Goal: Task Accomplishment & Management: Use online tool/utility

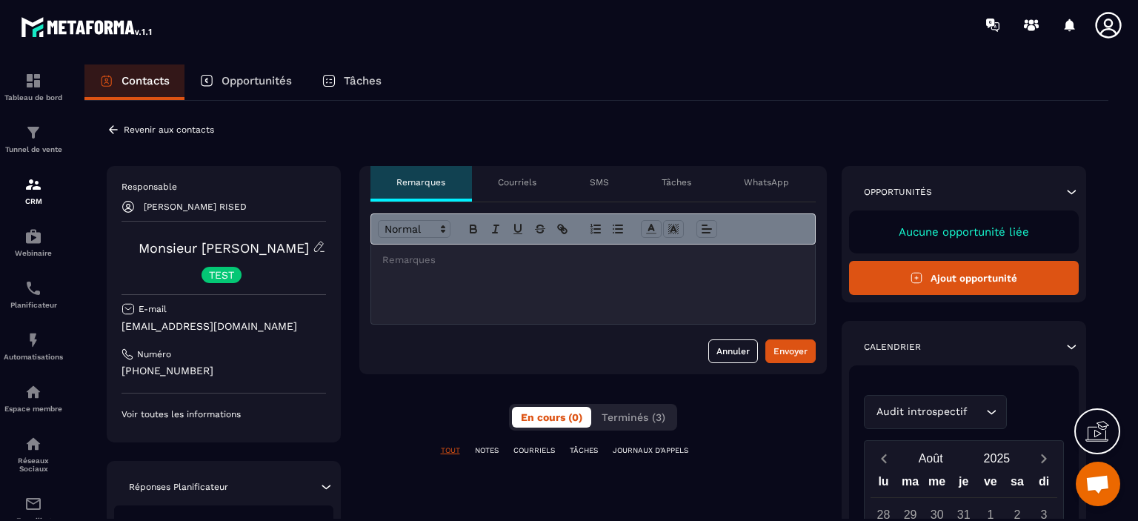
click at [113, 123] on icon at bounding box center [113, 129] width 13 height 13
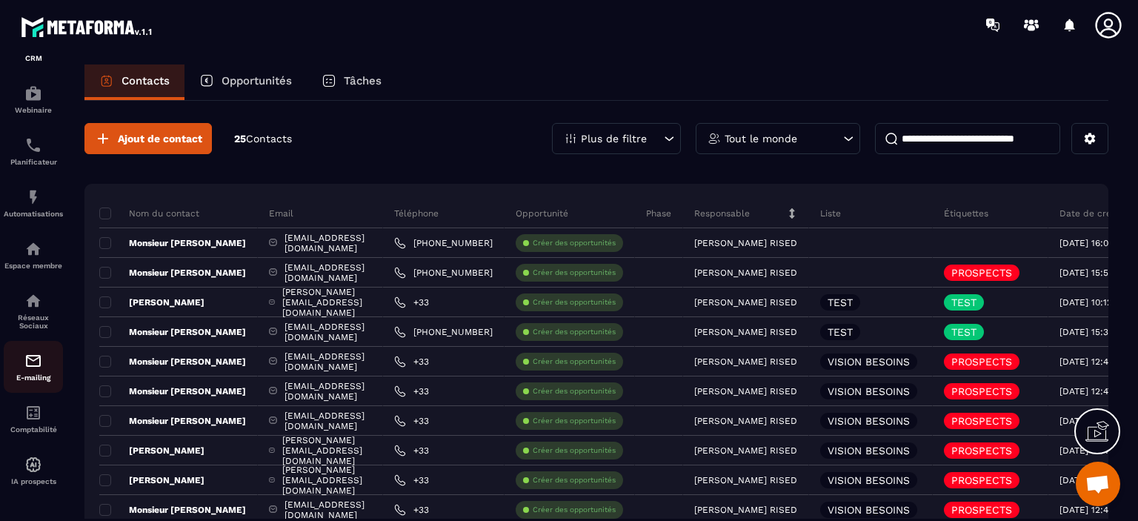
scroll to position [151, 0]
click at [39, 365] on img at bounding box center [33, 361] width 18 height 18
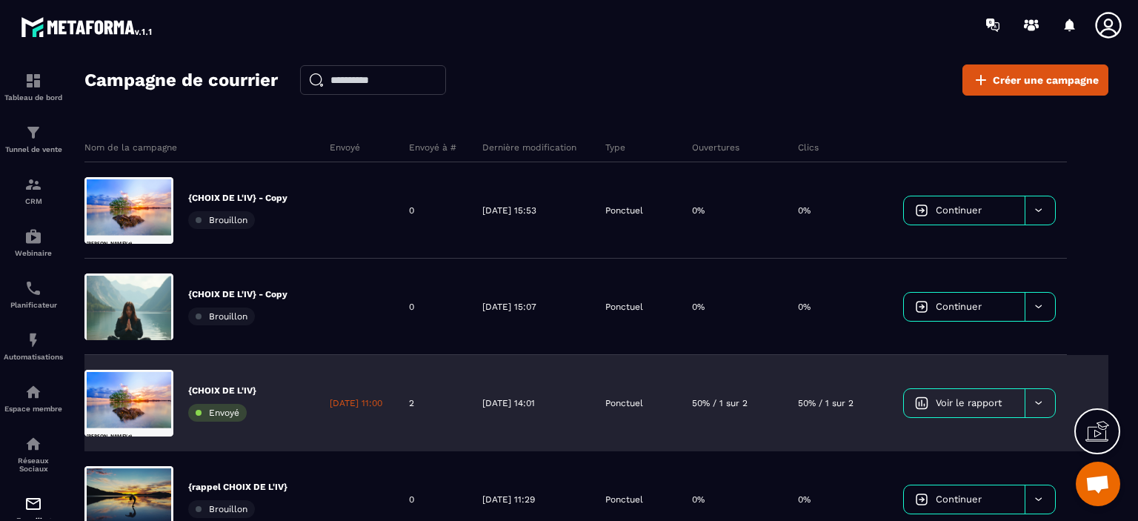
click at [1047, 408] on div at bounding box center [1040, 403] width 30 height 28
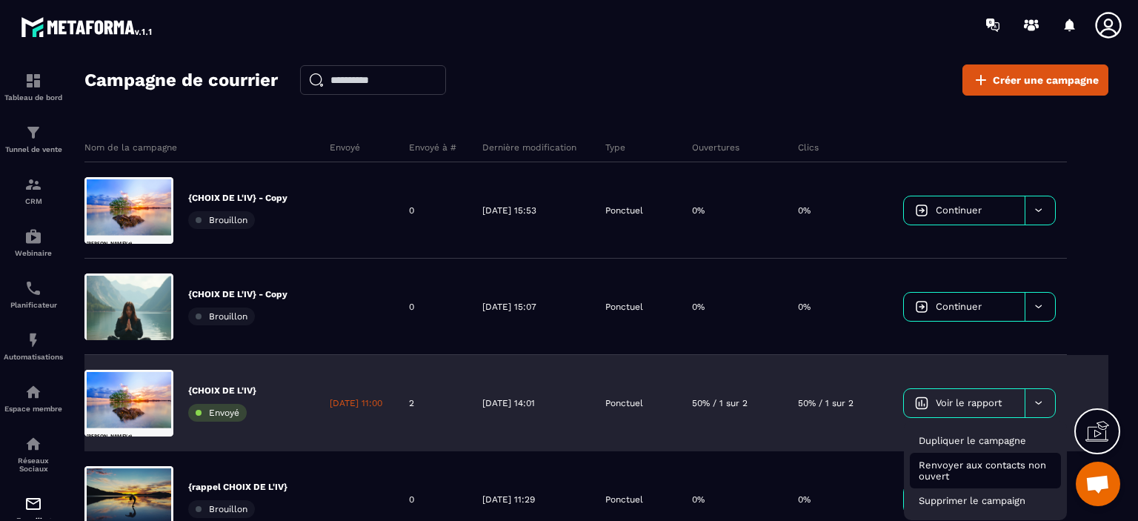
click at [1004, 465] on span "Renvoyer aux contacts non ouvert" at bounding box center [982, 470] width 127 height 22
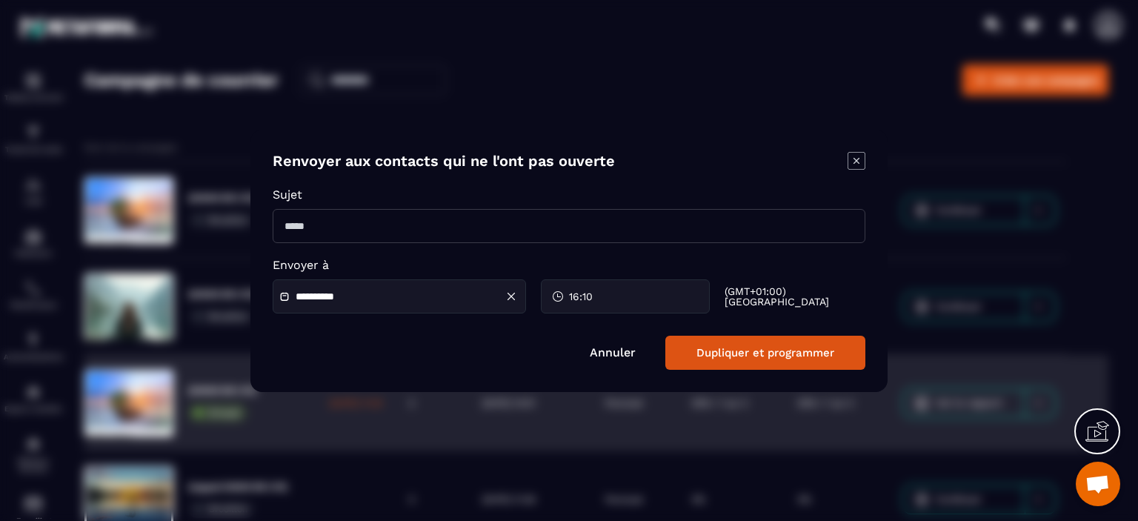
click at [299, 228] on input "Modal window" at bounding box center [569, 226] width 593 height 34
type input "**********"
click at [611, 305] on div "16:10" at bounding box center [625, 296] width 169 height 34
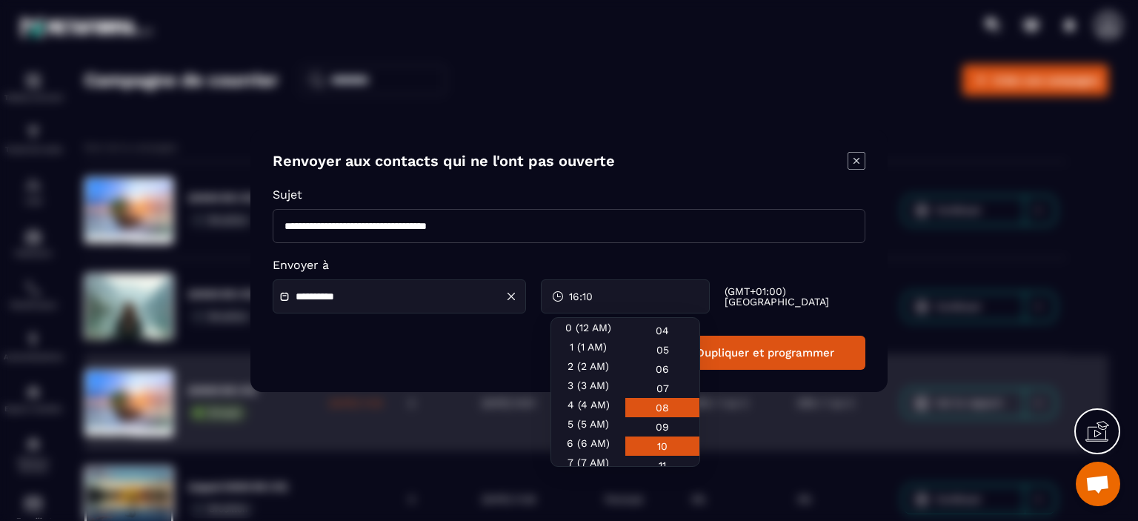
scroll to position [148, 0]
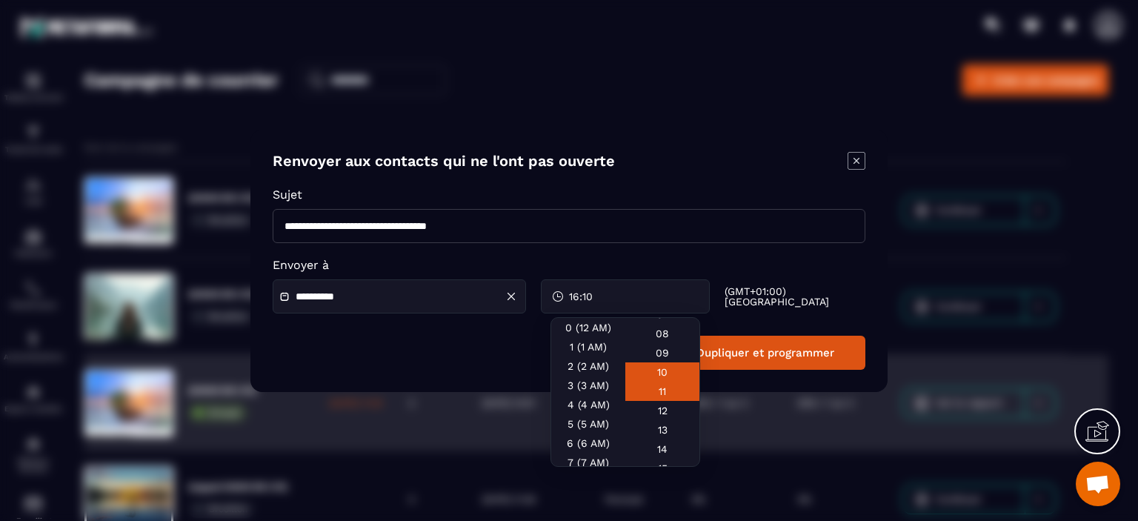
click at [665, 401] on div "11" at bounding box center [662, 410] width 74 height 19
click at [779, 383] on div "**********" at bounding box center [568, 261] width 637 height 262
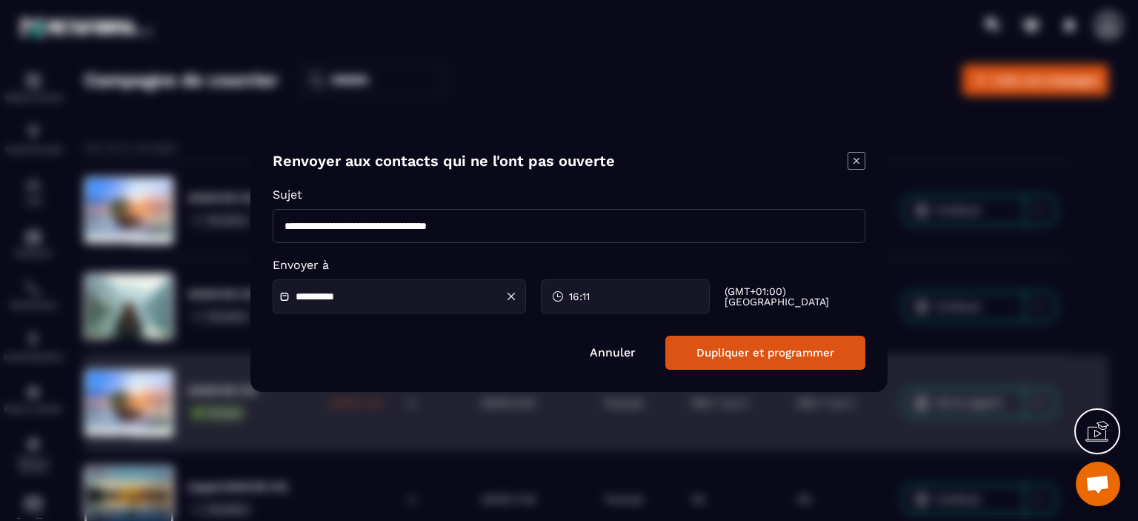
click at [762, 352] on button "Dupliquer et programmer" at bounding box center [765, 353] width 200 height 34
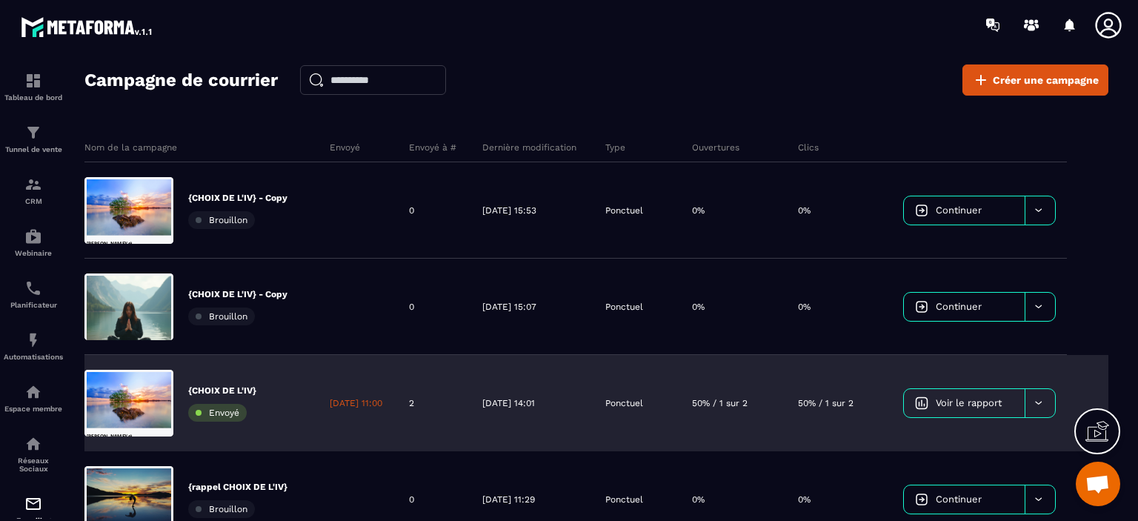
scroll to position [74, 0]
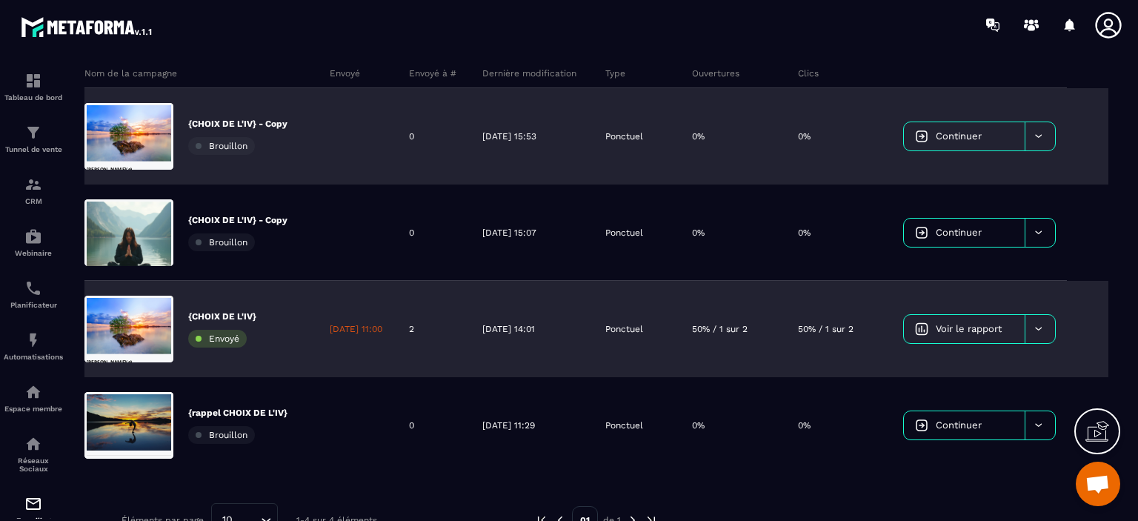
click at [957, 130] on span "Continuer" at bounding box center [959, 135] width 46 height 11
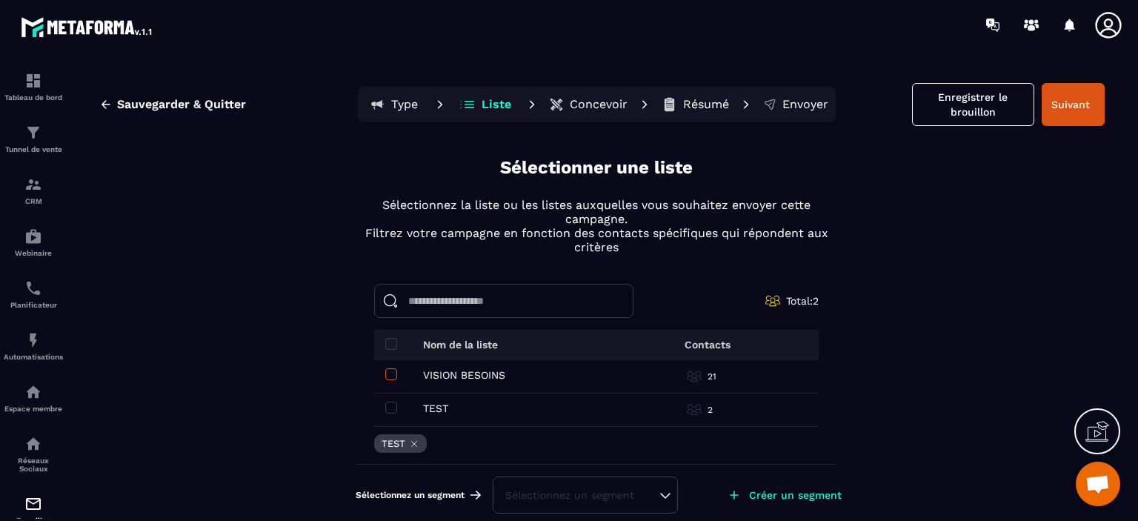
click at [385, 374] on span at bounding box center [391, 374] width 12 height 12
click at [391, 409] on div "TEST TEST" at bounding box center [496, 408] width 222 height 12
click at [385, 408] on span at bounding box center [391, 408] width 12 height 12
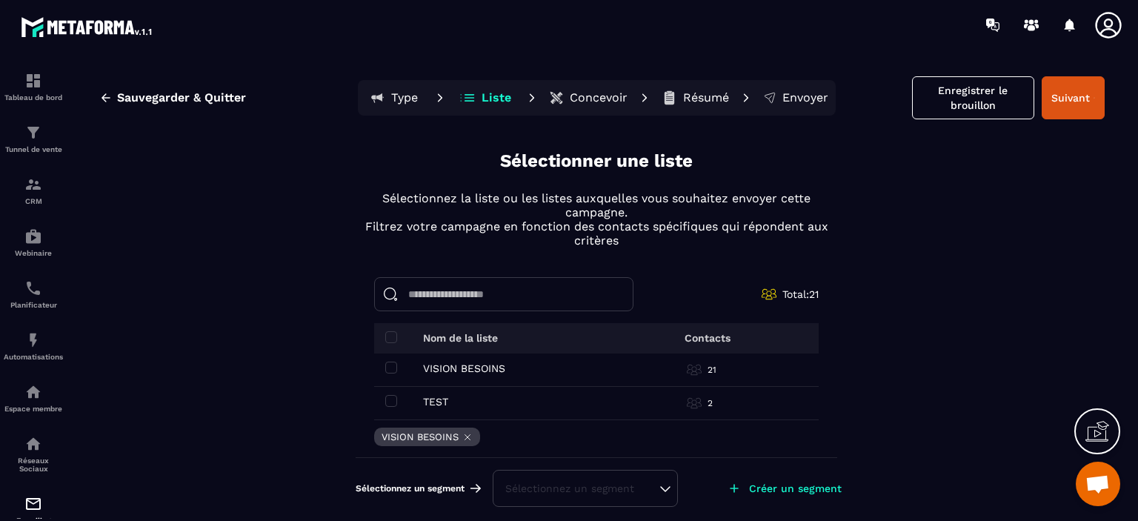
scroll to position [9, 0]
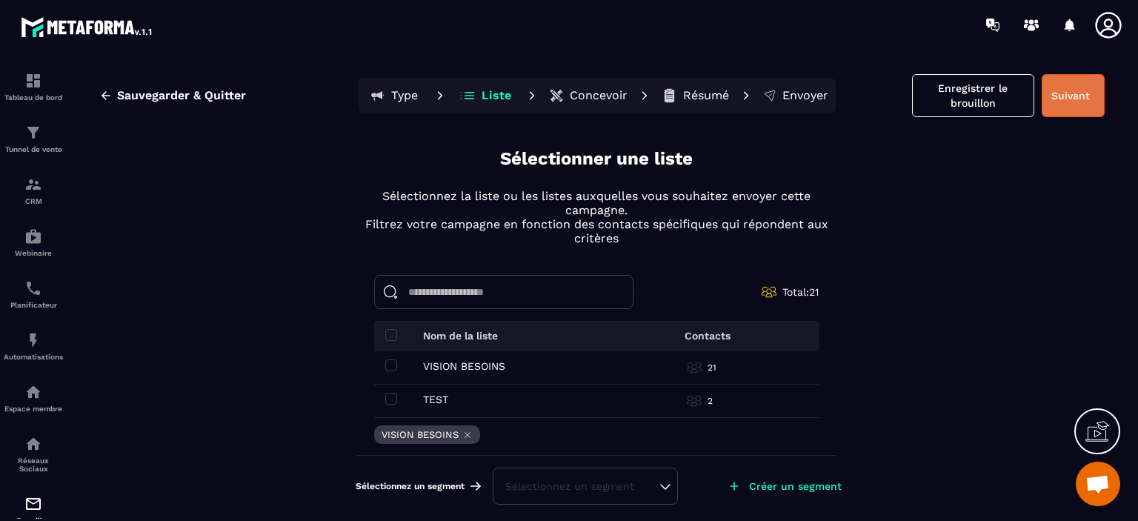
click at [1060, 101] on button "Suivant" at bounding box center [1073, 95] width 63 height 43
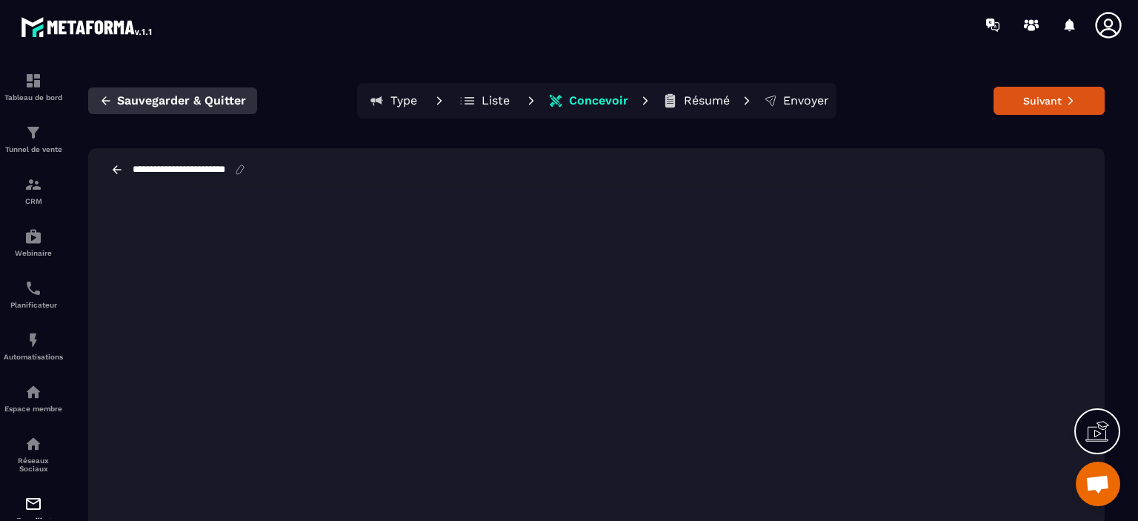
click at [110, 96] on icon "button" at bounding box center [105, 100] width 13 height 13
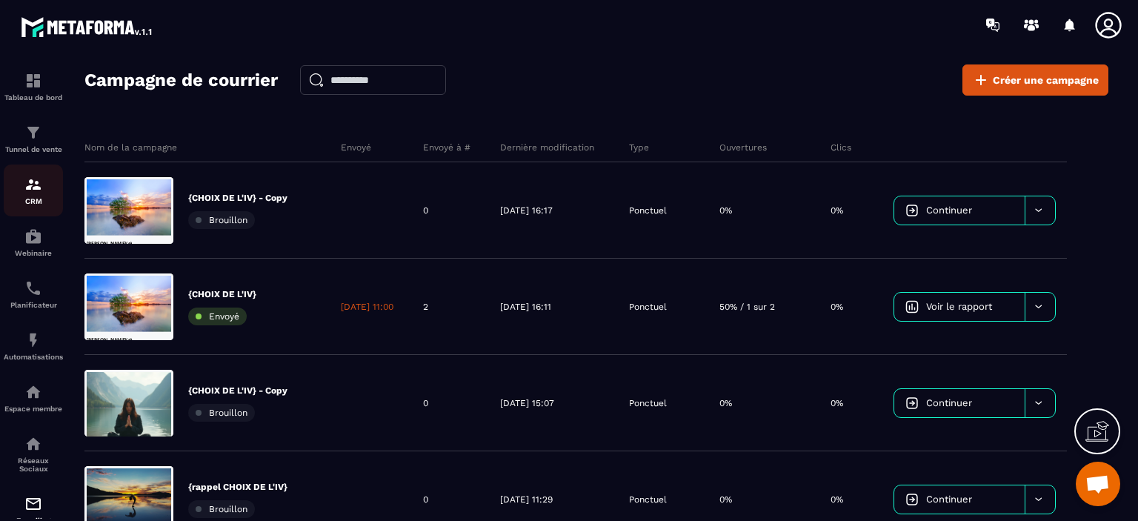
click at [30, 203] on p "CRM" at bounding box center [33, 201] width 59 height 8
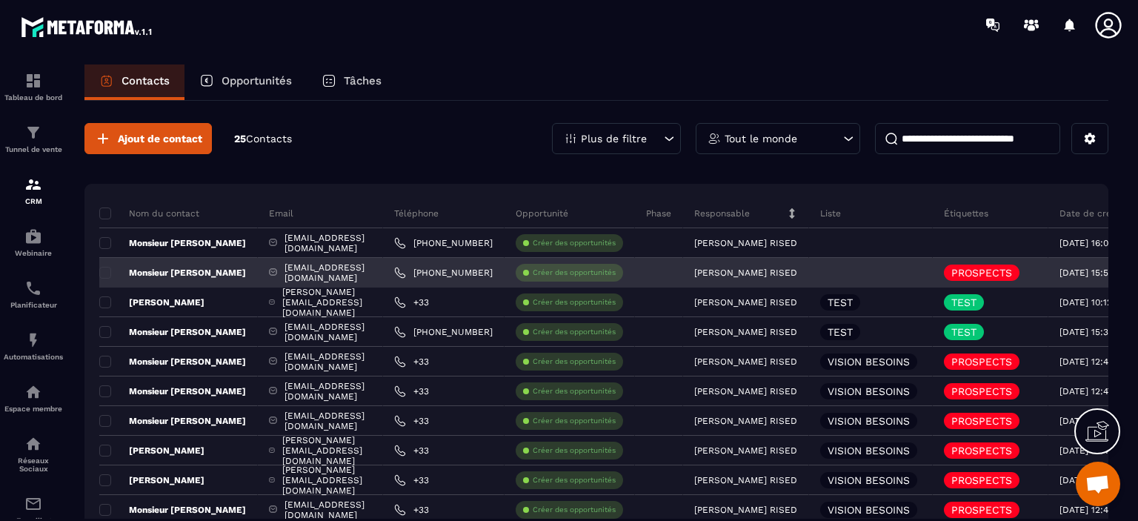
click at [493, 270] on link "[PHONE_NUMBER]" at bounding box center [443, 273] width 99 height 12
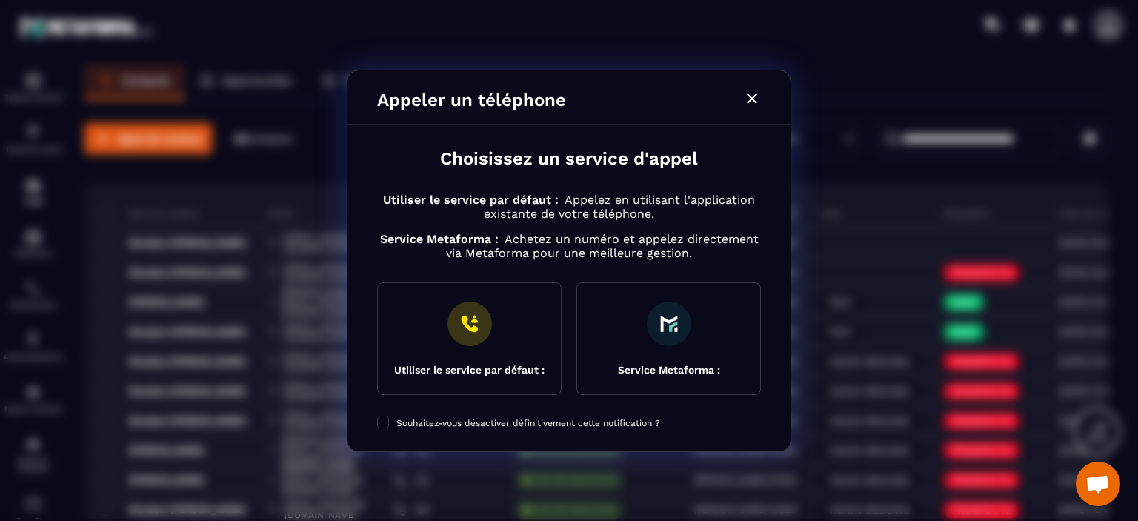
click at [754, 96] on icon "Modal window" at bounding box center [752, 98] width 10 height 10
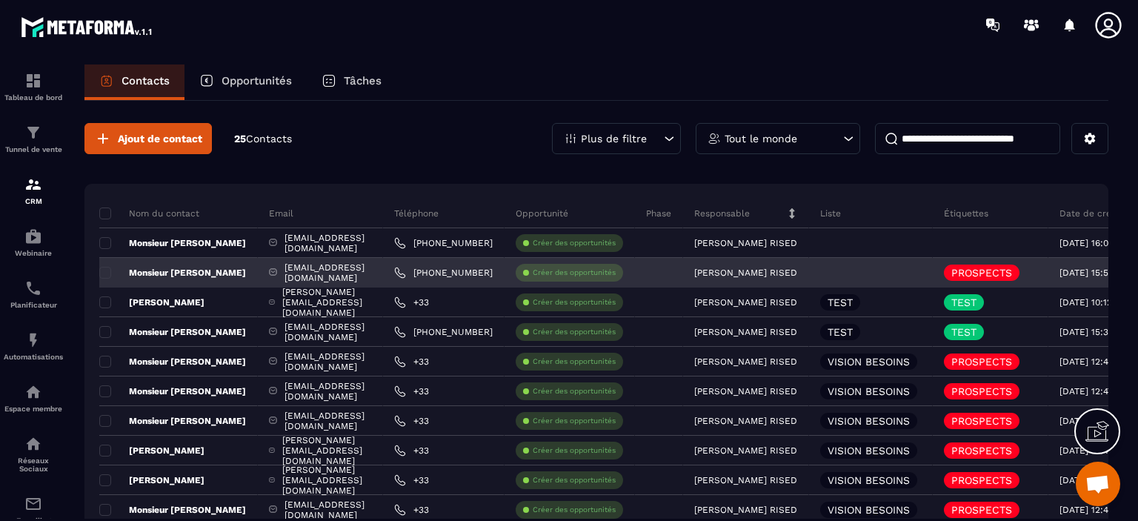
click at [258, 266] on div "[EMAIL_ADDRESS][DOMAIN_NAME]" at bounding box center [320, 273] width 125 height 30
click at [258, 270] on div "[EMAIL_ADDRESS][DOMAIN_NAME]" at bounding box center [320, 273] width 125 height 30
click at [184, 269] on p "Monsieur [PERSON_NAME]" at bounding box center [172, 273] width 147 height 12
